Goal: Task Accomplishment & Management: Manage account settings

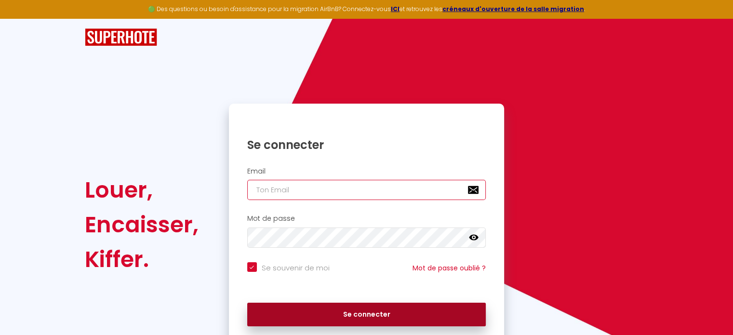
type input "[EMAIL_ADDRESS][DOMAIN_NAME]"
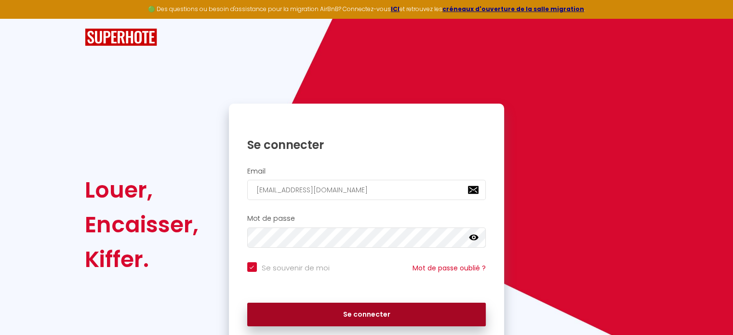
click at [388, 320] on button "Se connecter" at bounding box center [366, 315] width 239 height 24
checkbox input "true"
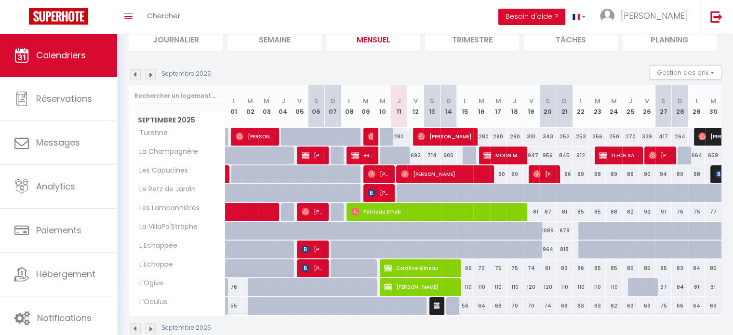
scroll to position [69, 0]
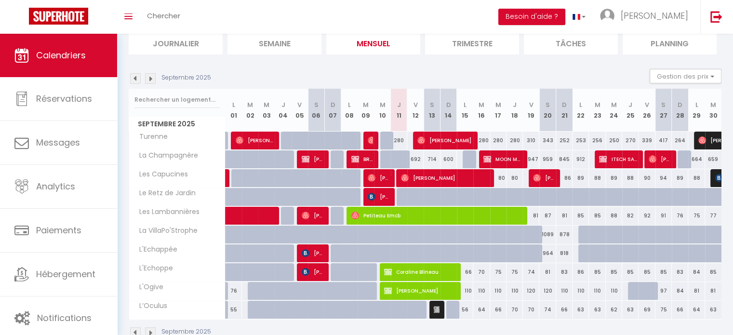
click at [154, 80] on img at bounding box center [150, 78] width 11 height 11
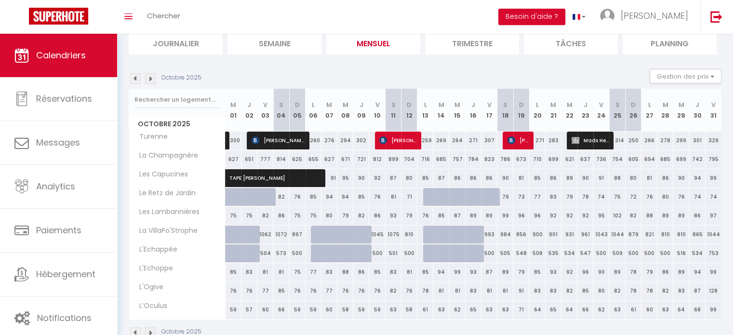
click at [149, 80] on img at bounding box center [150, 78] width 11 height 11
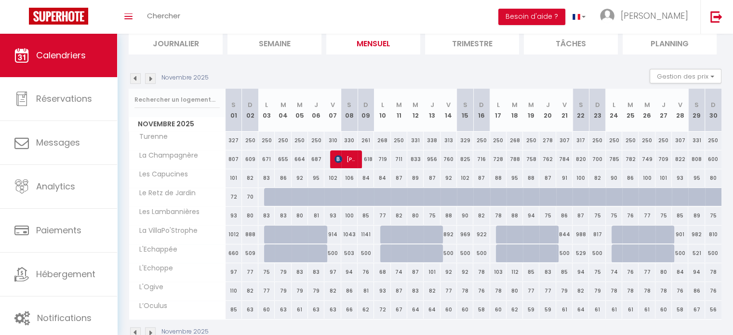
click at [149, 80] on img at bounding box center [150, 78] width 11 height 11
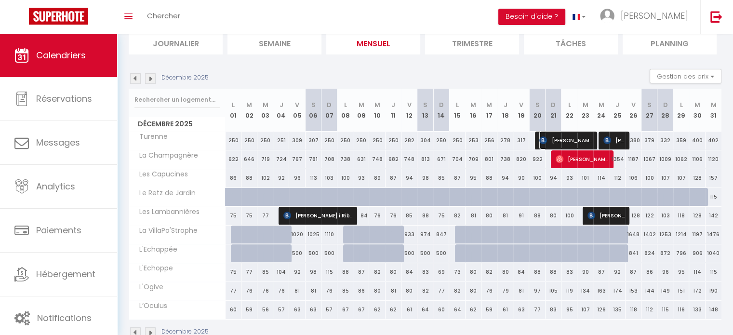
click at [561, 140] on span "[PERSON_NAME]" at bounding box center [565, 140] width 53 height 18
select select "OK"
select select "KO"
select select "0"
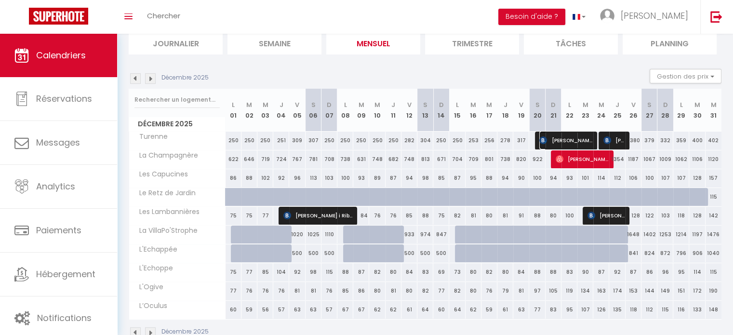
select select "1"
select select
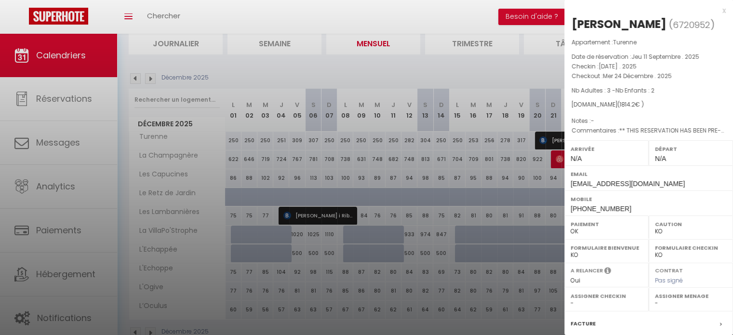
click at [717, 13] on div "x" at bounding box center [644, 11] width 161 height 12
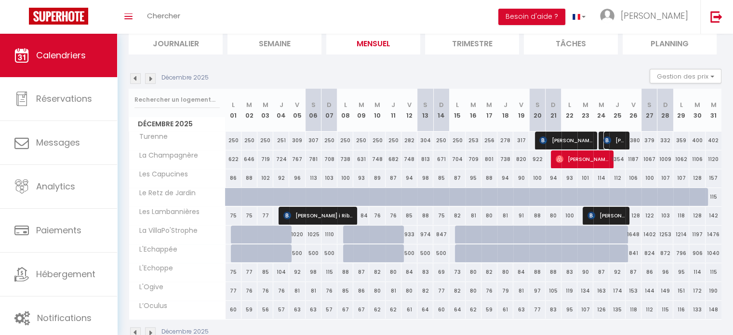
click at [611, 137] on span "[PERSON_NAME]" at bounding box center [613, 140] width 21 height 18
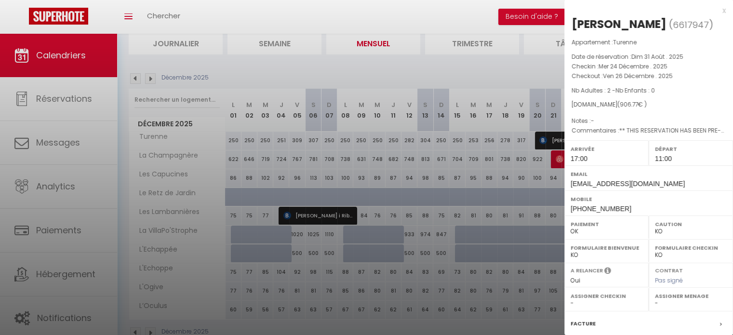
click at [715, 10] on div "x" at bounding box center [644, 11] width 161 height 12
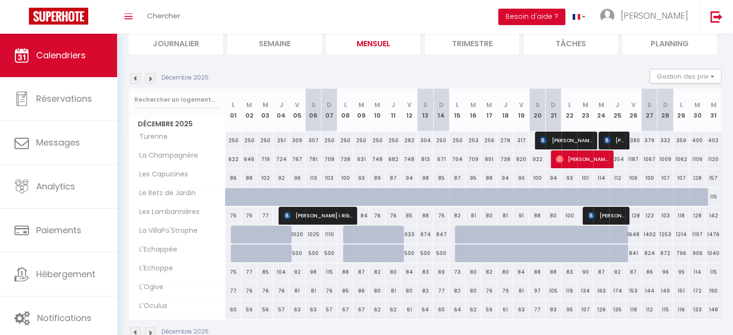
click at [131, 73] on img at bounding box center [135, 78] width 11 height 11
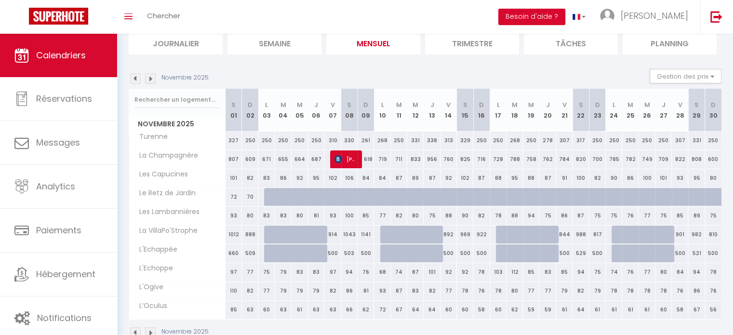
click at [136, 80] on img at bounding box center [135, 78] width 11 height 11
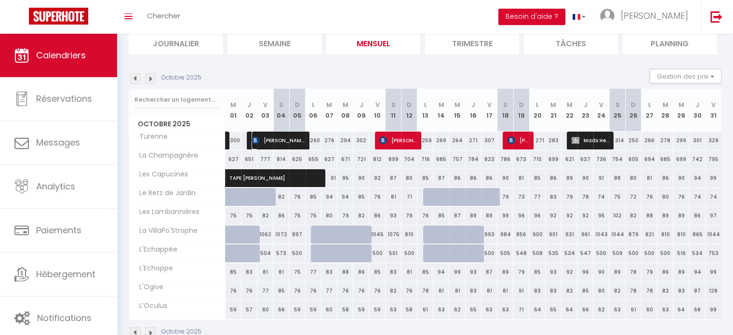
click at [284, 141] on span "[PERSON_NAME]" at bounding box center [278, 140] width 53 height 18
select select "49398"
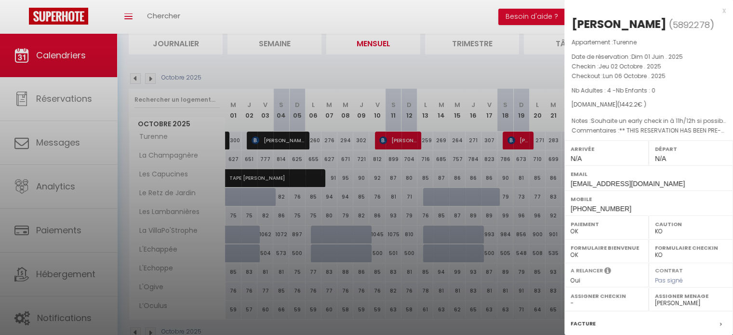
click at [151, 75] on div at bounding box center [366, 167] width 733 height 335
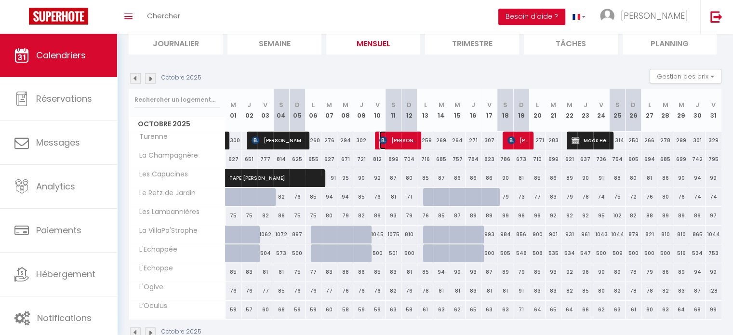
click at [404, 139] on span "[PERSON_NAME]" at bounding box center [397, 140] width 37 height 18
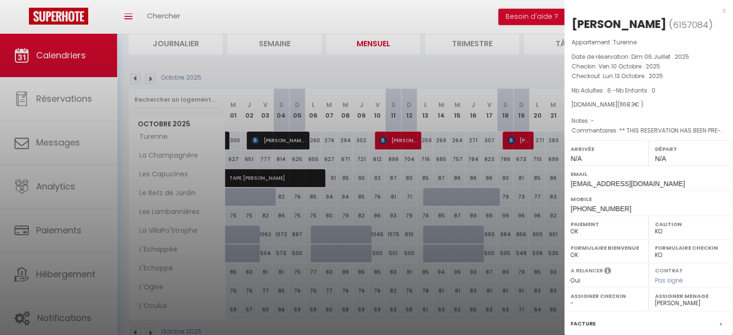
click at [511, 147] on div at bounding box center [366, 167] width 733 height 335
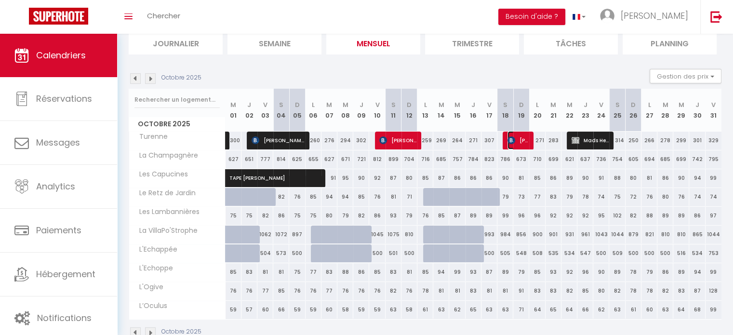
click at [516, 140] on span "[PERSON_NAME]" at bounding box center [518, 140] width 21 height 18
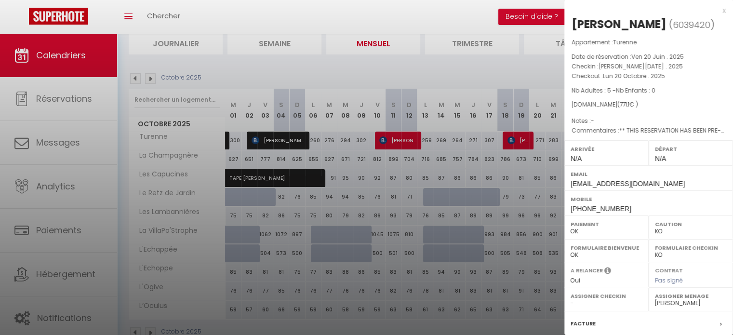
click at [452, 69] on div at bounding box center [366, 167] width 733 height 335
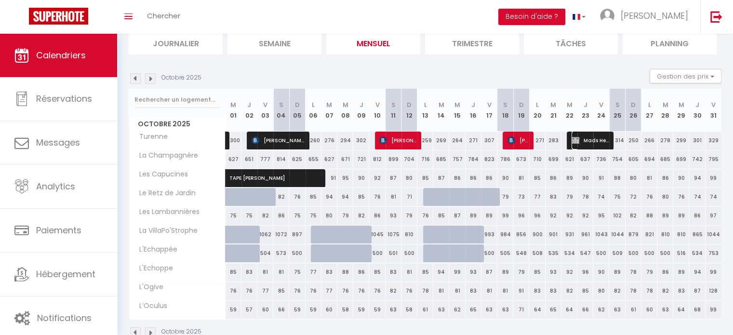
click at [585, 145] on span "Mads Heerulff" at bounding box center [590, 140] width 37 height 18
select select "1"
select select
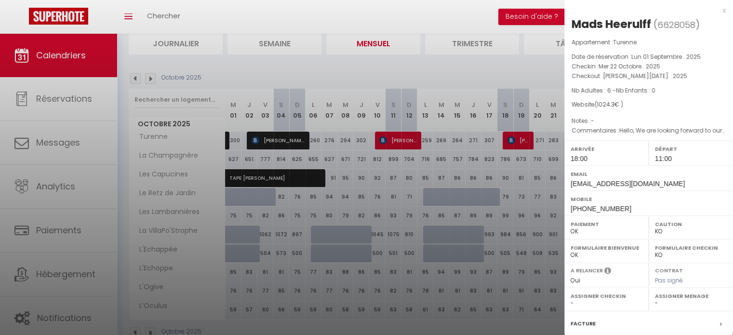
click at [511, 68] on div at bounding box center [366, 167] width 733 height 335
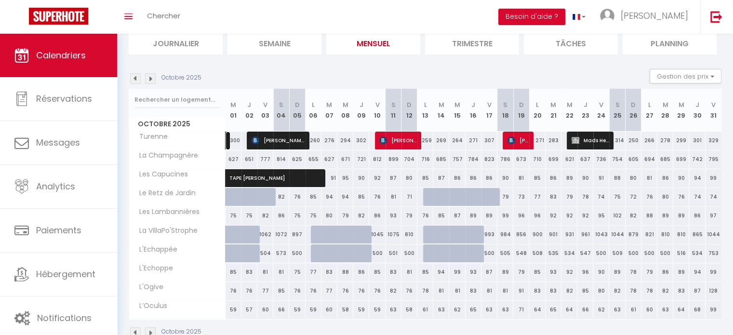
click at [228, 144] on link at bounding box center [228, 141] width 5 height 18
select select "OK"
select select "51785"
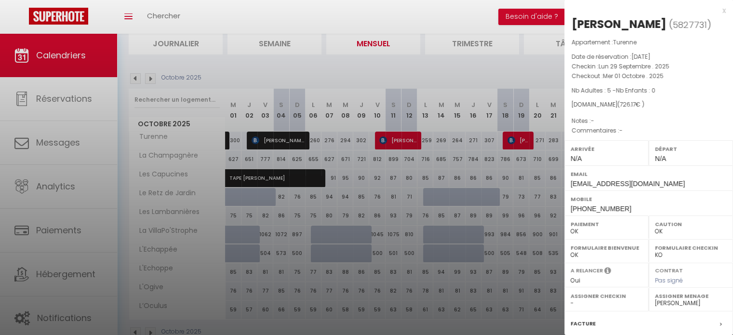
click at [353, 70] on div at bounding box center [366, 167] width 733 height 335
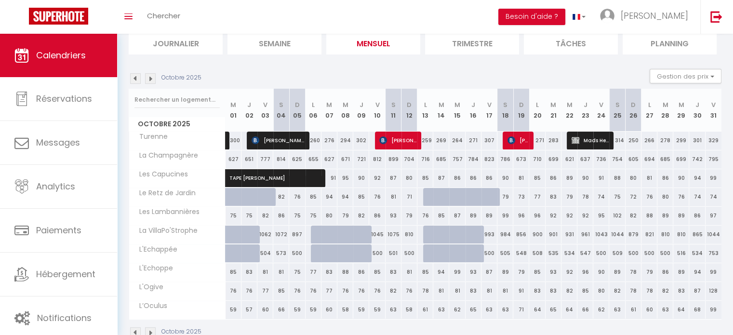
click at [135, 79] on img at bounding box center [135, 78] width 11 height 11
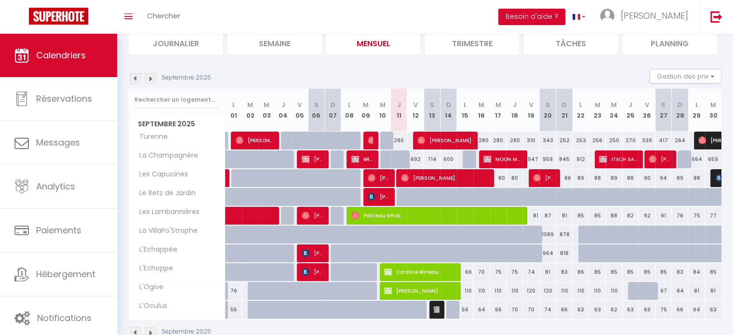
click at [153, 80] on img at bounding box center [150, 78] width 11 height 11
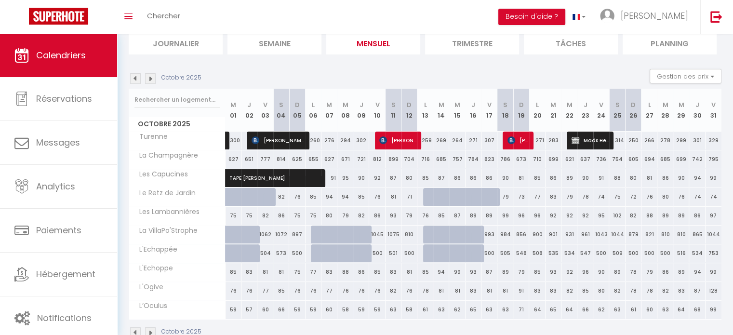
click at [147, 74] on img at bounding box center [150, 78] width 11 height 11
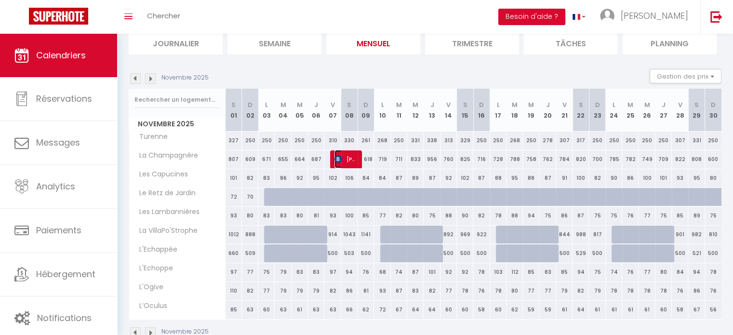
click at [337, 163] on span "[PERSON_NAME]" at bounding box center [346, 159] width 22 height 18
select select "KO"
select select
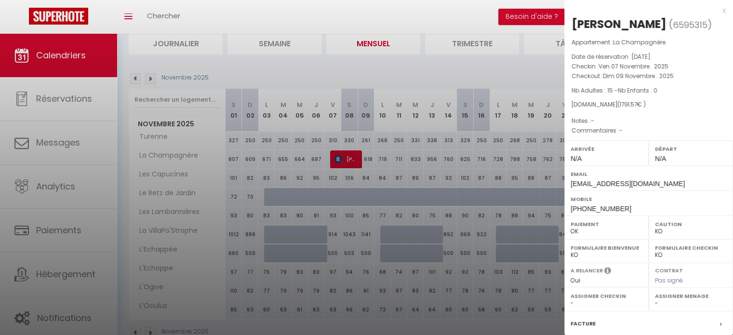
click at [387, 64] on div at bounding box center [366, 167] width 733 height 335
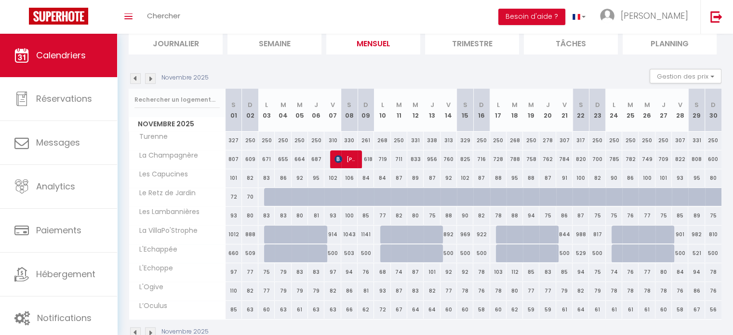
click at [136, 77] on img at bounding box center [135, 78] width 11 height 11
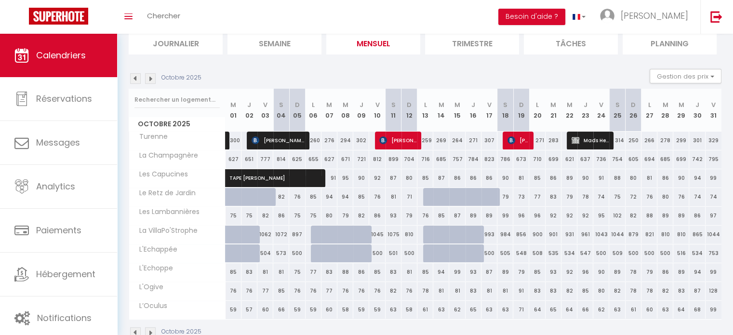
click at [136, 77] on img at bounding box center [135, 78] width 11 height 11
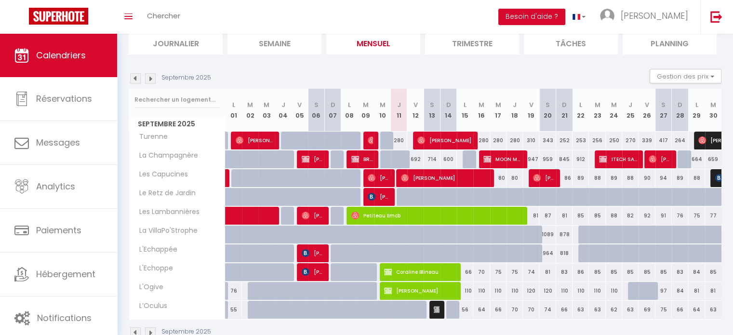
click at [150, 81] on img at bounding box center [150, 78] width 11 height 11
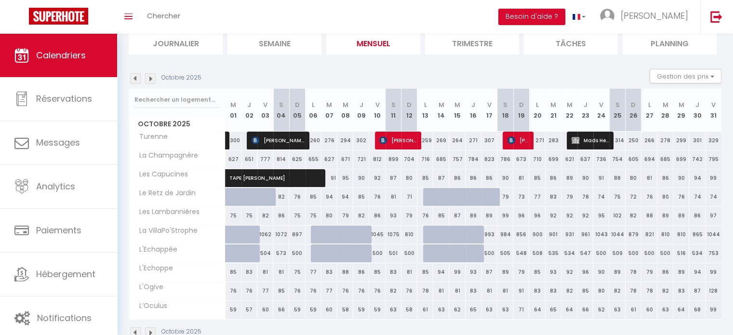
click at [138, 79] on img at bounding box center [135, 78] width 11 height 11
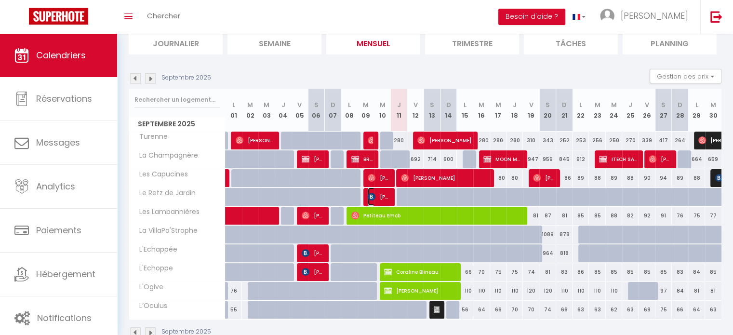
click at [372, 198] on img at bounding box center [372, 197] width 8 height 8
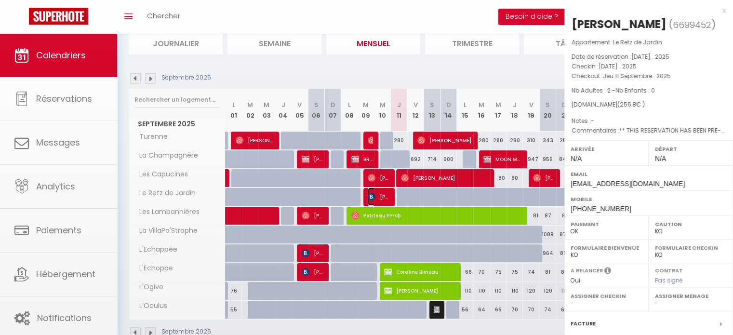
select select "OK"
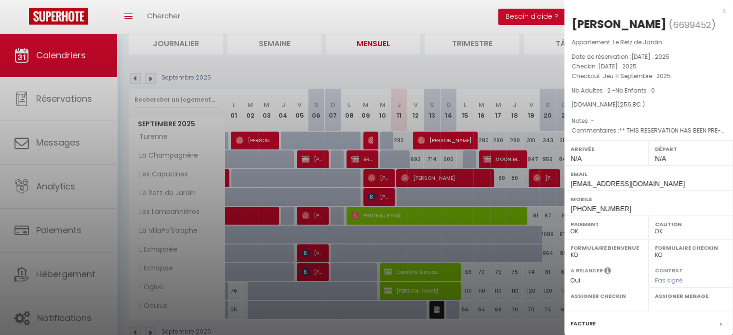
click at [267, 75] on div at bounding box center [366, 167] width 733 height 335
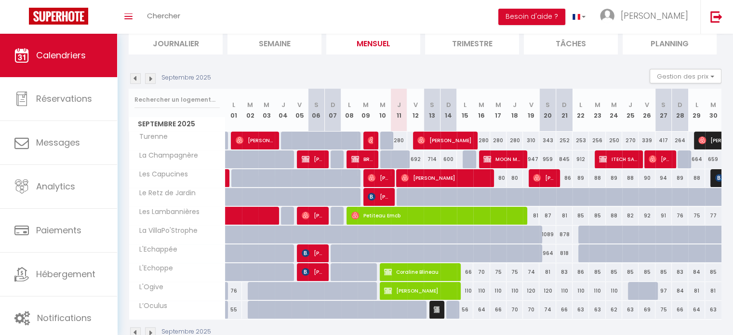
click at [148, 75] on img at bounding box center [150, 78] width 11 height 11
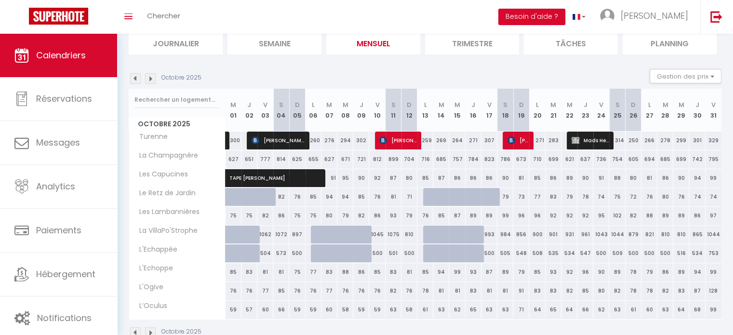
click at [151, 79] on img at bounding box center [150, 78] width 11 height 11
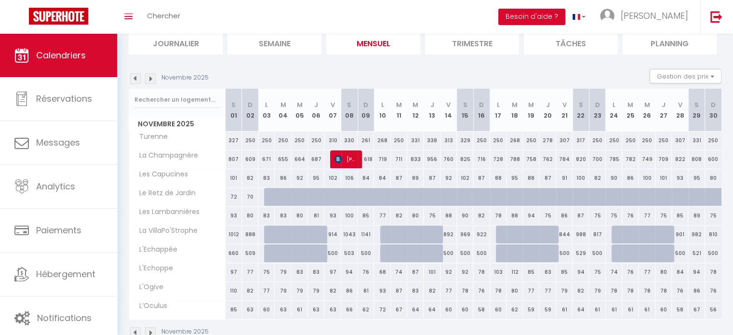
click at [134, 76] on img at bounding box center [135, 78] width 11 height 11
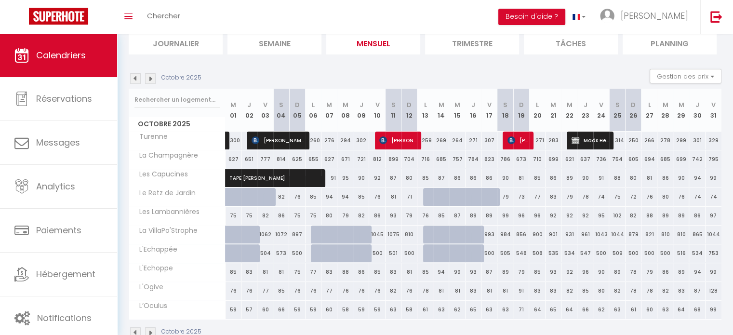
click at [150, 79] on img at bounding box center [150, 78] width 11 height 11
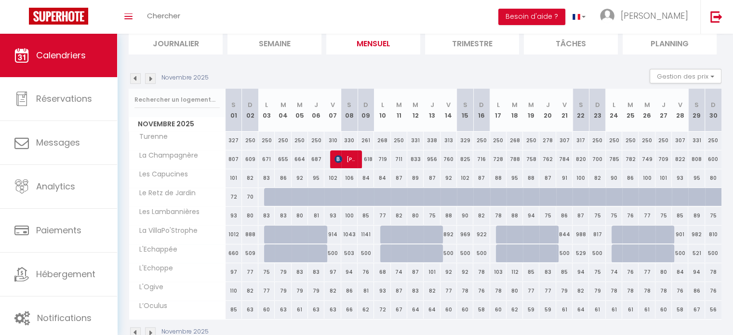
click at [150, 79] on img at bounding box center [150, 78] width 11 height 11
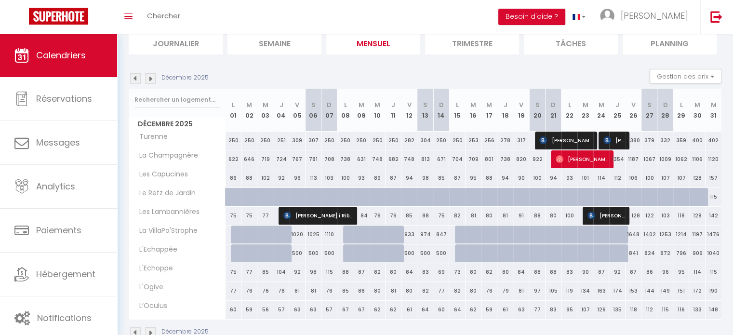
click at [150, 79] on img at bounding box center [150, 78] width 11 height 11
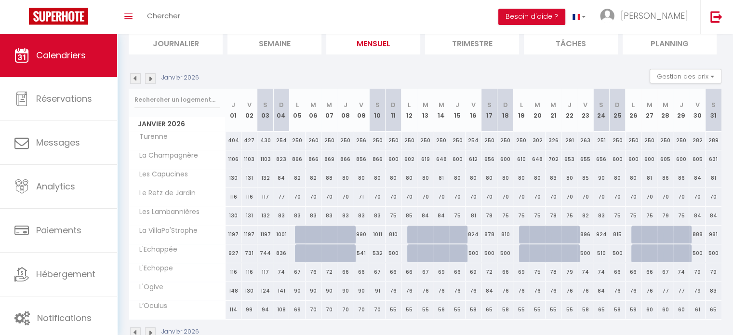
click at [135, 79] on img at bounding box center [135, 78] width 11 height 11
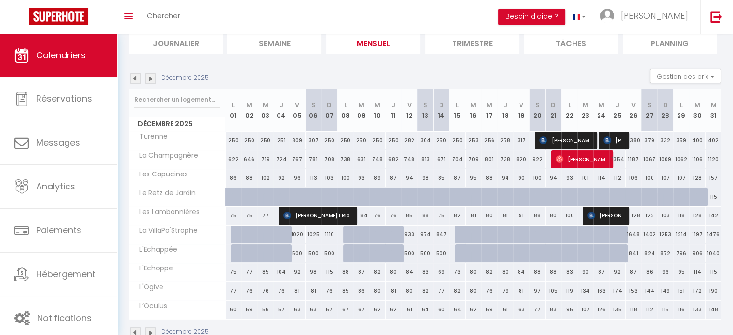
click at [135, 79] on img at bounding box center [135, 78] width 11 height 11
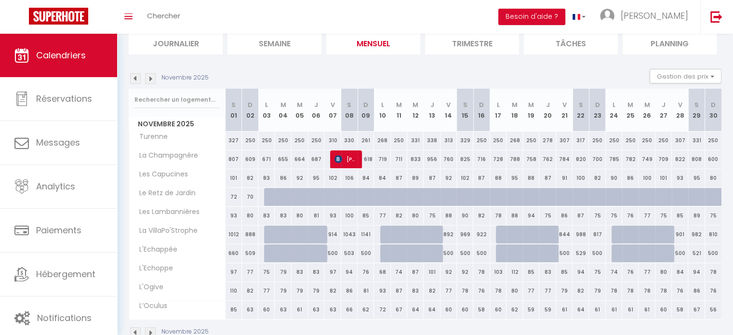
click at [135, 79] on img at bounding box center [135, 78] width 11 height 11
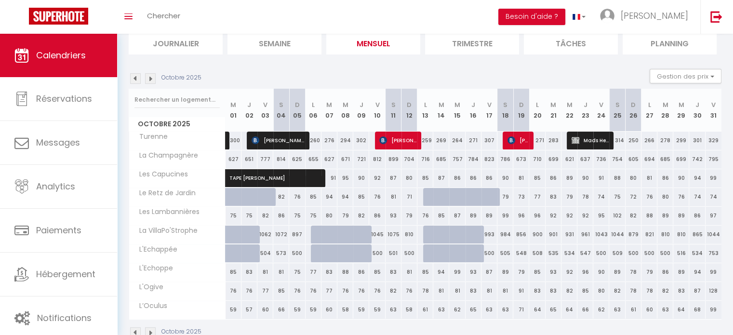
click at [149, 78] on img at bounding box center [150, 78] width 11 height 11
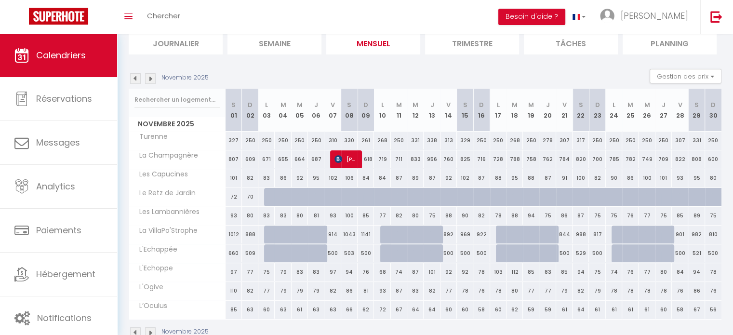
click at [134, 81] on img at bounding box center [135, 78] width 11 height 11
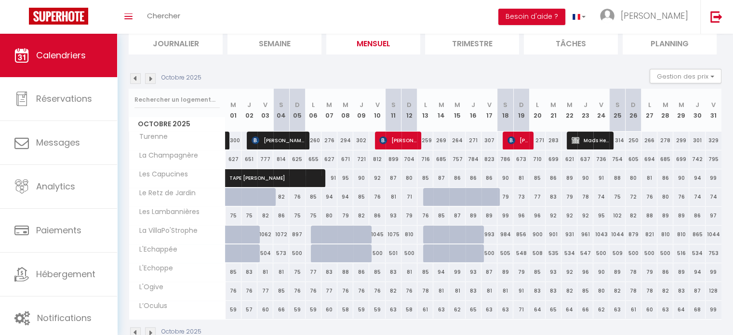
click at [134, 81] on img at bounding box center [135, 78] width 11 height 11
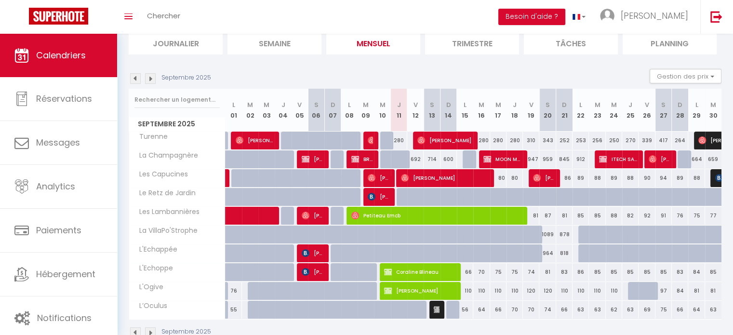
click at [152, 77] on img at bounding box center [150, 78] width 11 height 11
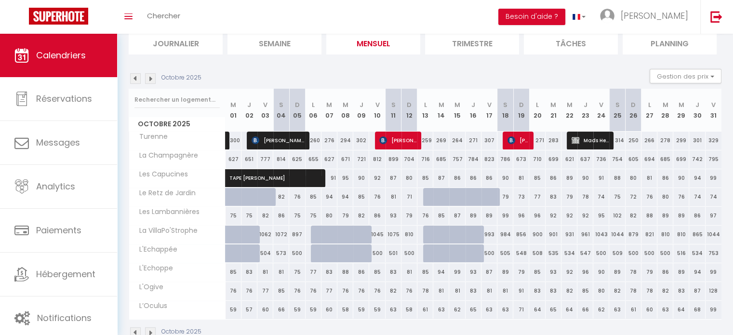
click at [137, 80] on img at bounding box center [135, 78] width 11 height 11
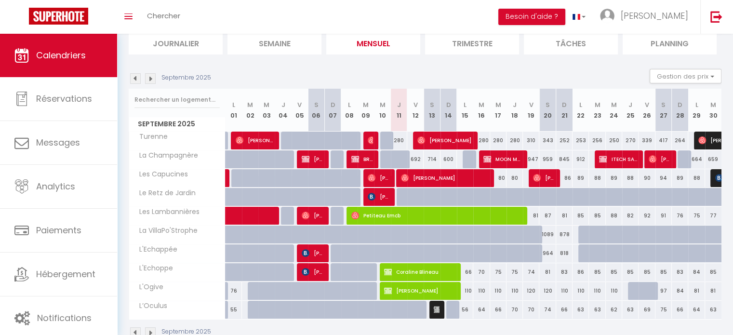
click at [131, 81] on img at bounding box center [135, 78] width 11 height 11
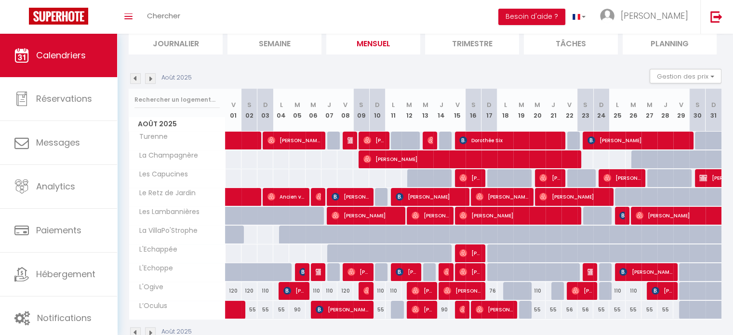
click at [152, 80] on img at bounding box center [150, 78] width 11 height 11
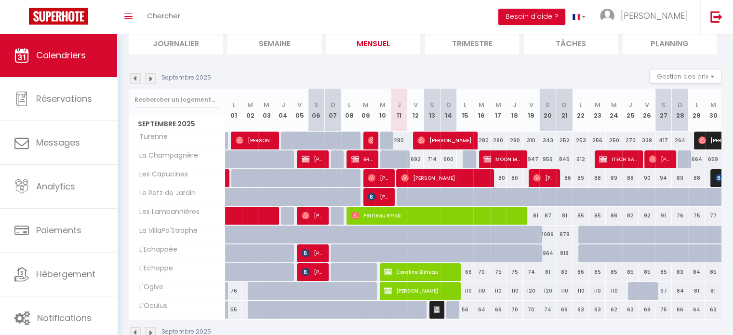
click at [136, 79] on img at bounding box center [135, 78] width 11 height 11
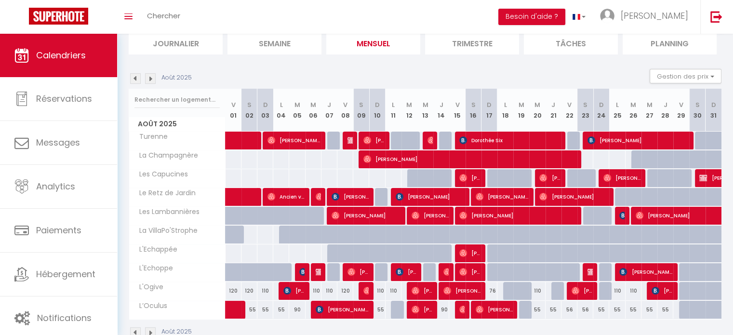
click at [149, 78] on img at bounding box center [150, 78] width 11 height 11
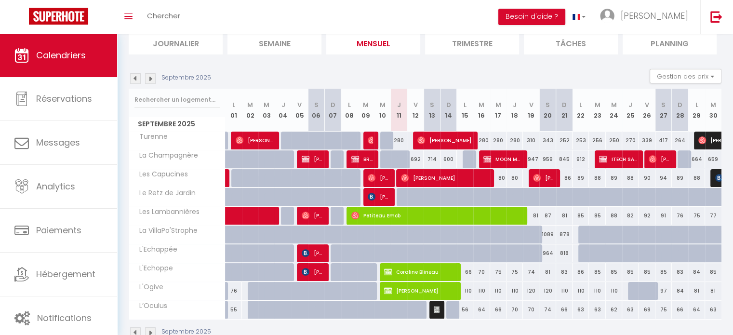
click at [149, 78] on img at bounding box center [150, 78] width 11 height 11
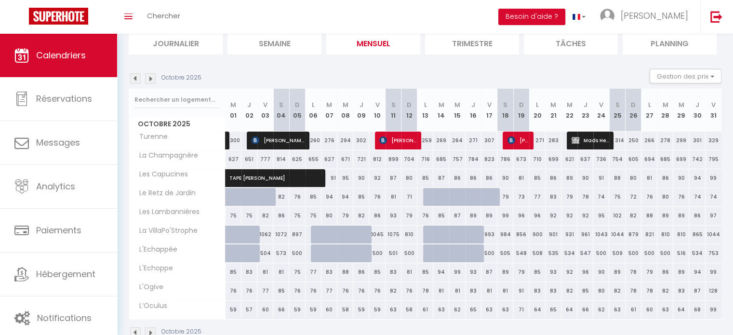
click at [149, 78] on img at bounding box center [150, 78] width 11 height 11
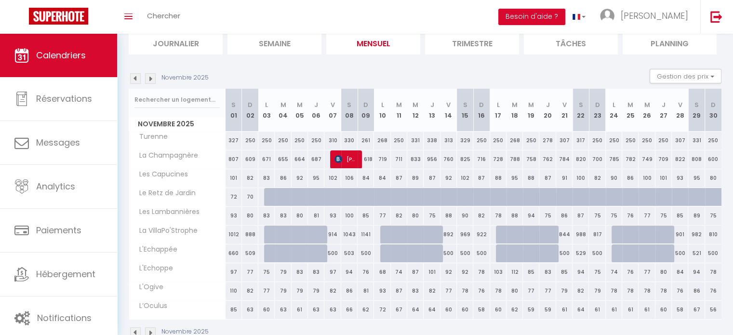
click at [149, 78] on img at bounding box center [150, 78] width 11 height 11
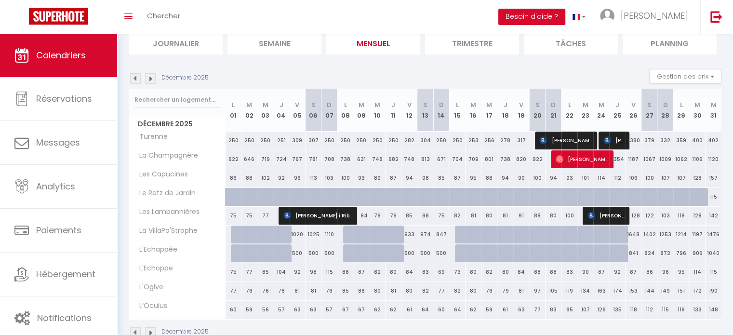
click at [149, 78] on img at bounding box center [150, 78] width 11 height 11
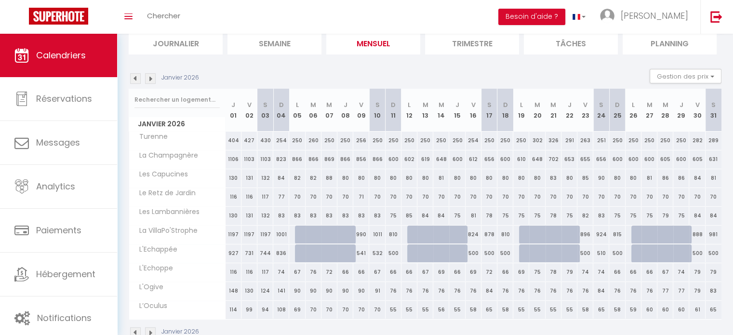
click at [135, 78] on img at bounding box center [135, 78] width 11 height 11
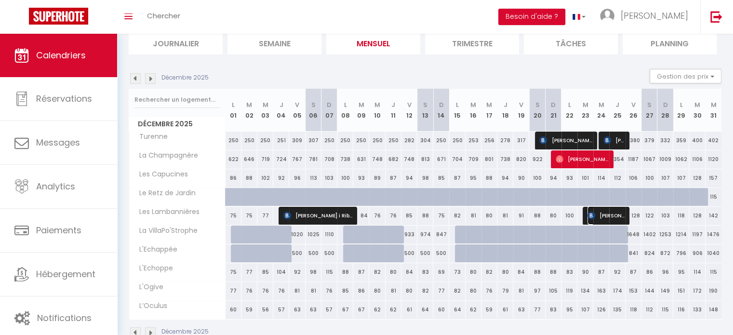
click at [606, 213] on span "[PERSON_NAME]" at bounding box center [606, 215] width 37 height 18
select select "KO"
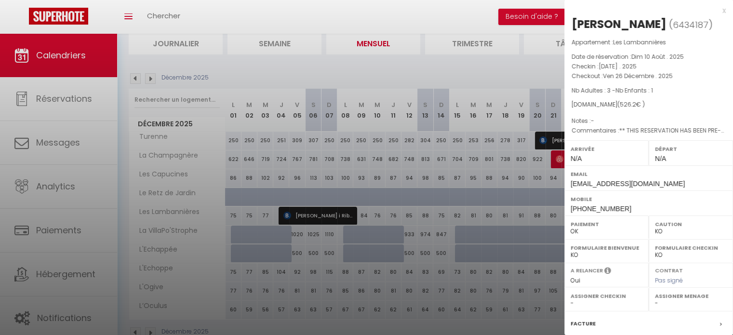
click at [715, 13] on div "x" at bounding box center [644, 11] width 161 height 12
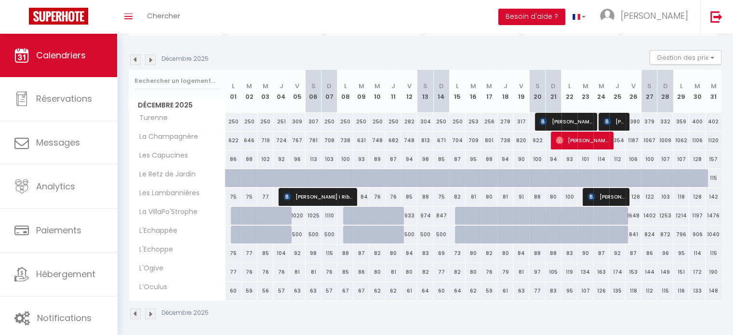
scroll to position [92, 0]
